Goal: Find specific page/section: Find specific page/section

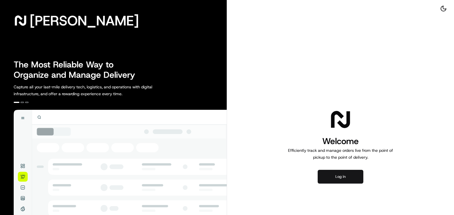
click at [335, 175] on button "Log in" at bounding box center [341, 176] width 46 height 14
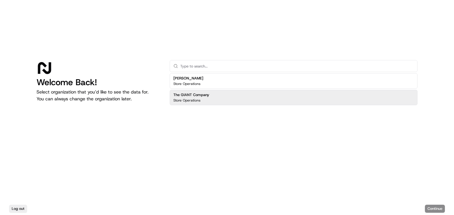
click at [192, 94] on h2 "The GIANT Company" at bounding box center [191, 94] width 36 height 5
click at [430, 206] on button "Continue" at bounding box center [435, 208] width 20 height 8
